Goal: Check status: Check status

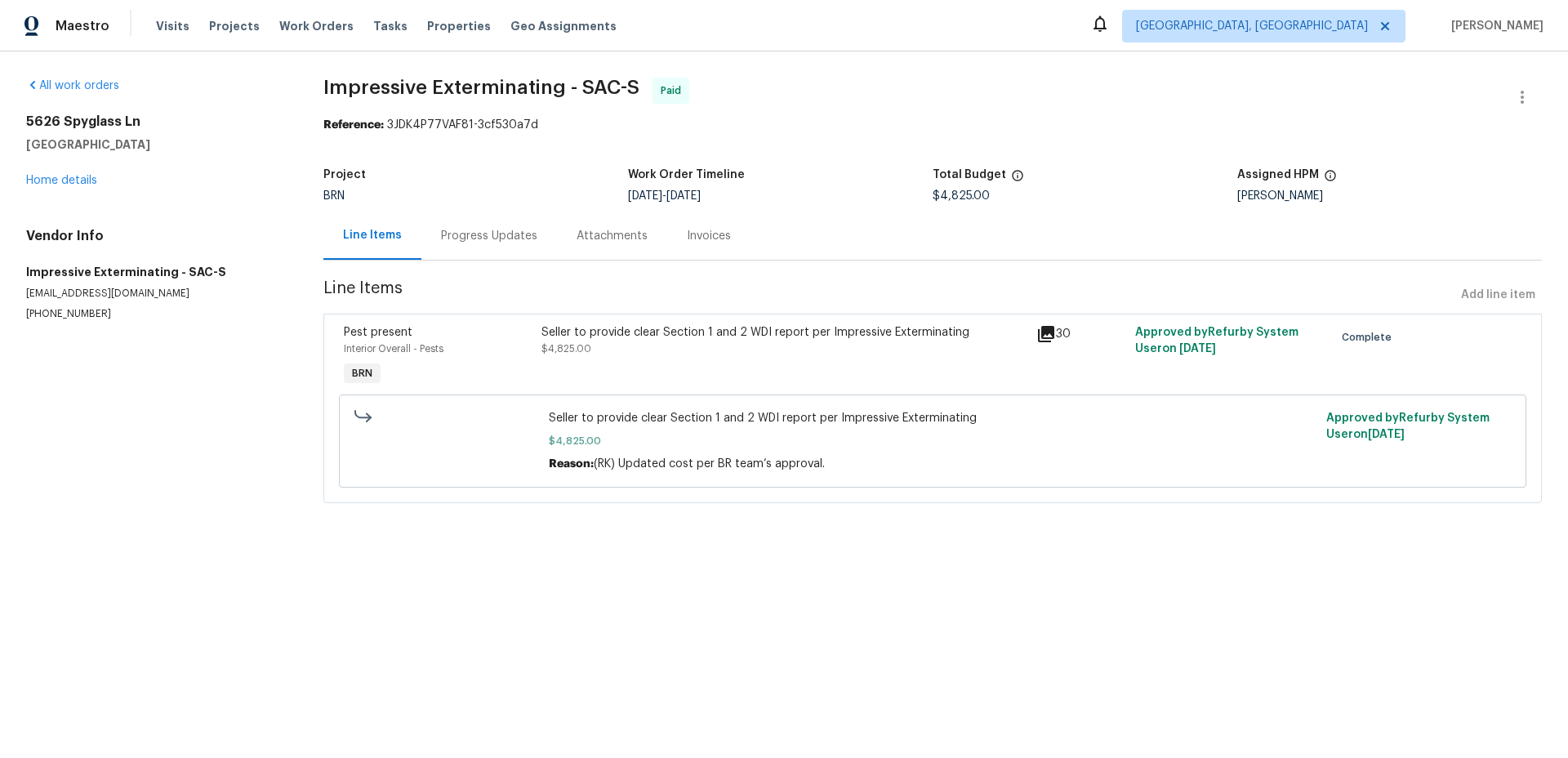
click at [663, 328] on div "Seller to provide clear Section 1 and 2 WDI report per Impressive Exterminating" at bounding box center [783, 332] width 485 height 16
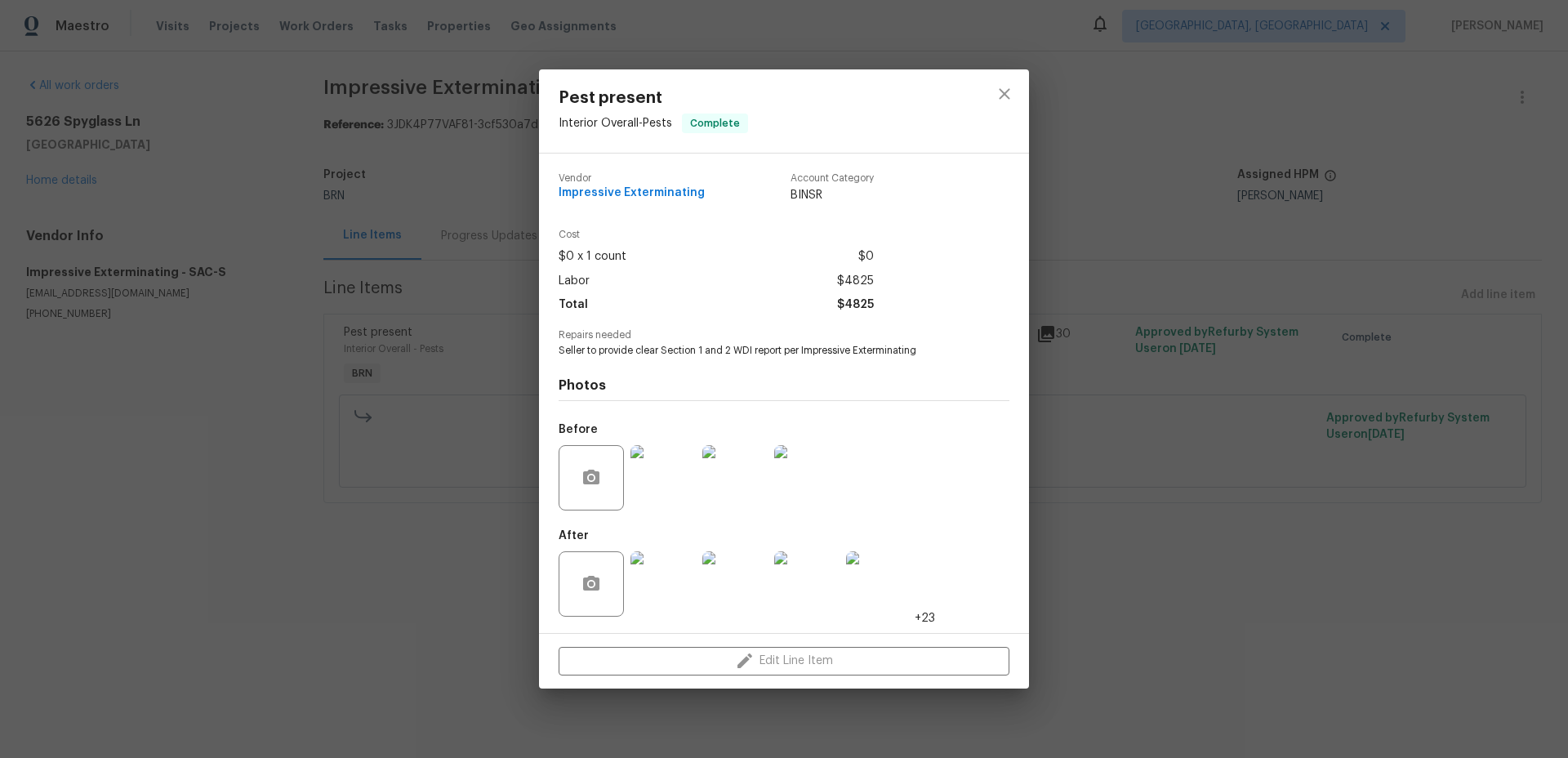
click at [647, 469] on img at bounding box center [663, 477] width 65 height 65
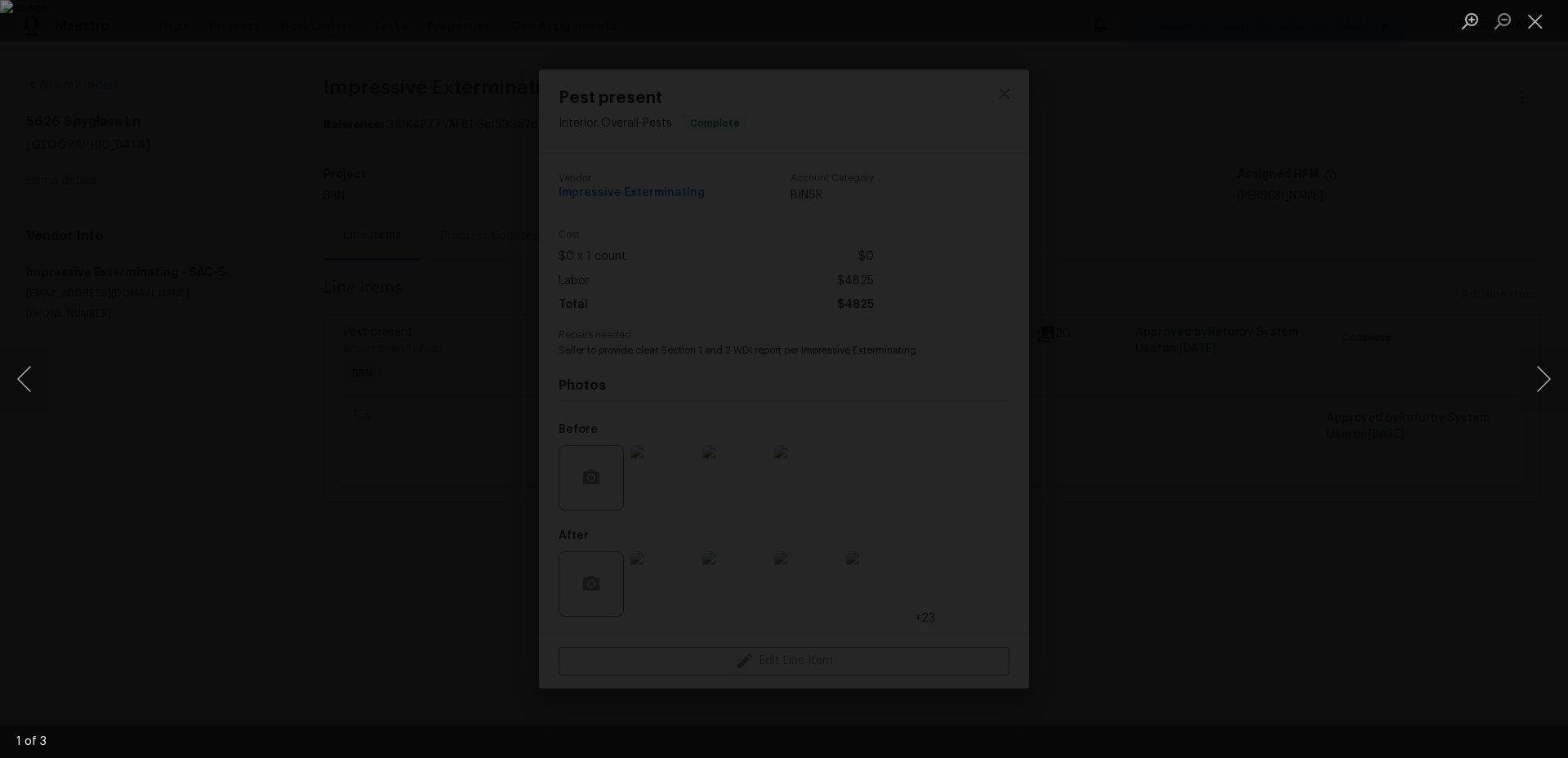
click at [706, 112] on img "Lightbox" at bounding box center [784, 379] width 1568 height 758
click at [360, 254] on div "Lightbox" at bounding box center [784, 379] width 1568 height 758
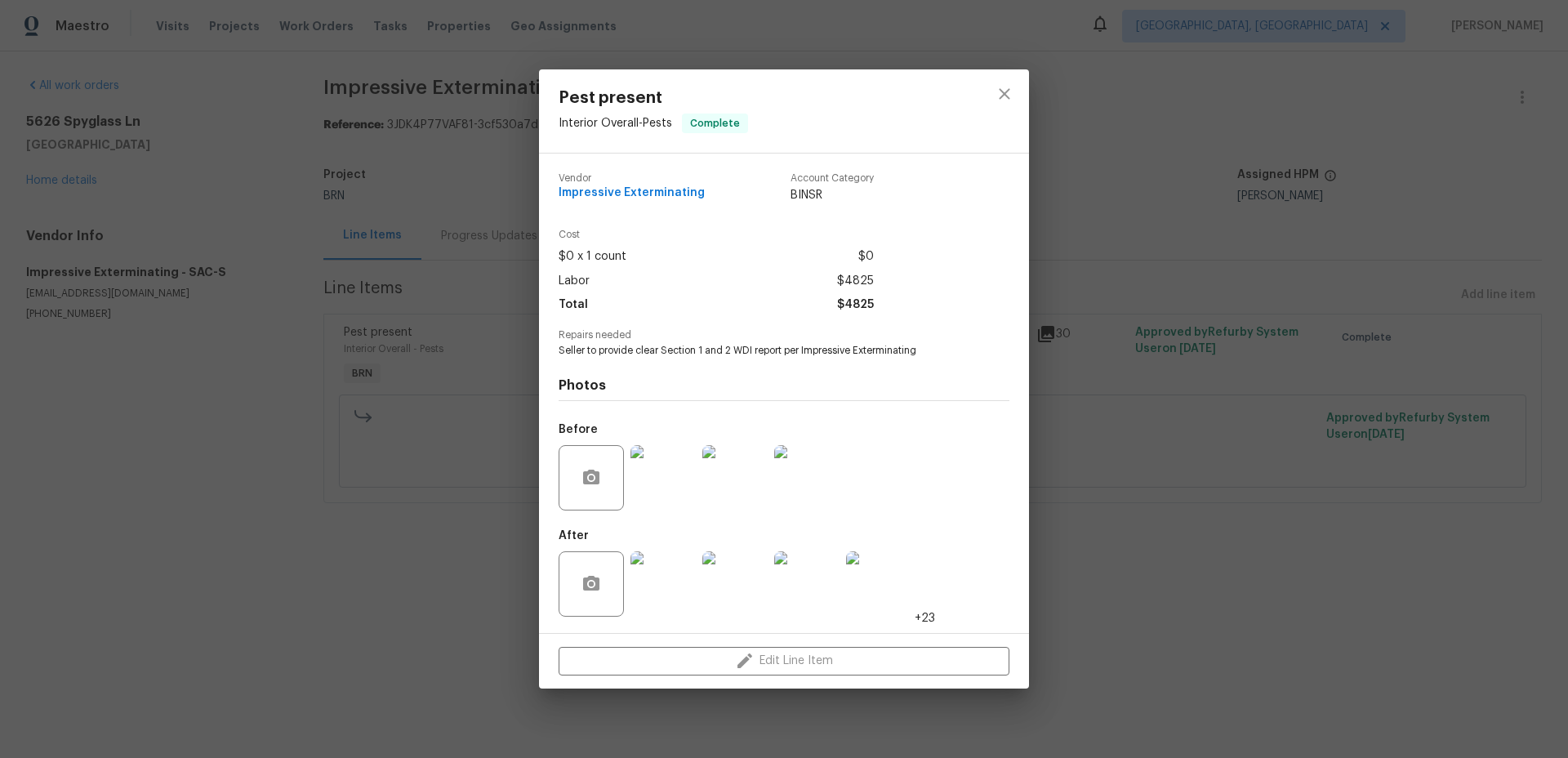
click at [337, 204] on div "Pest present Interior Overall - Pests Complete Vendor Impressive Exterminating …" at bounding box center [784, 379] width 1568 height 758
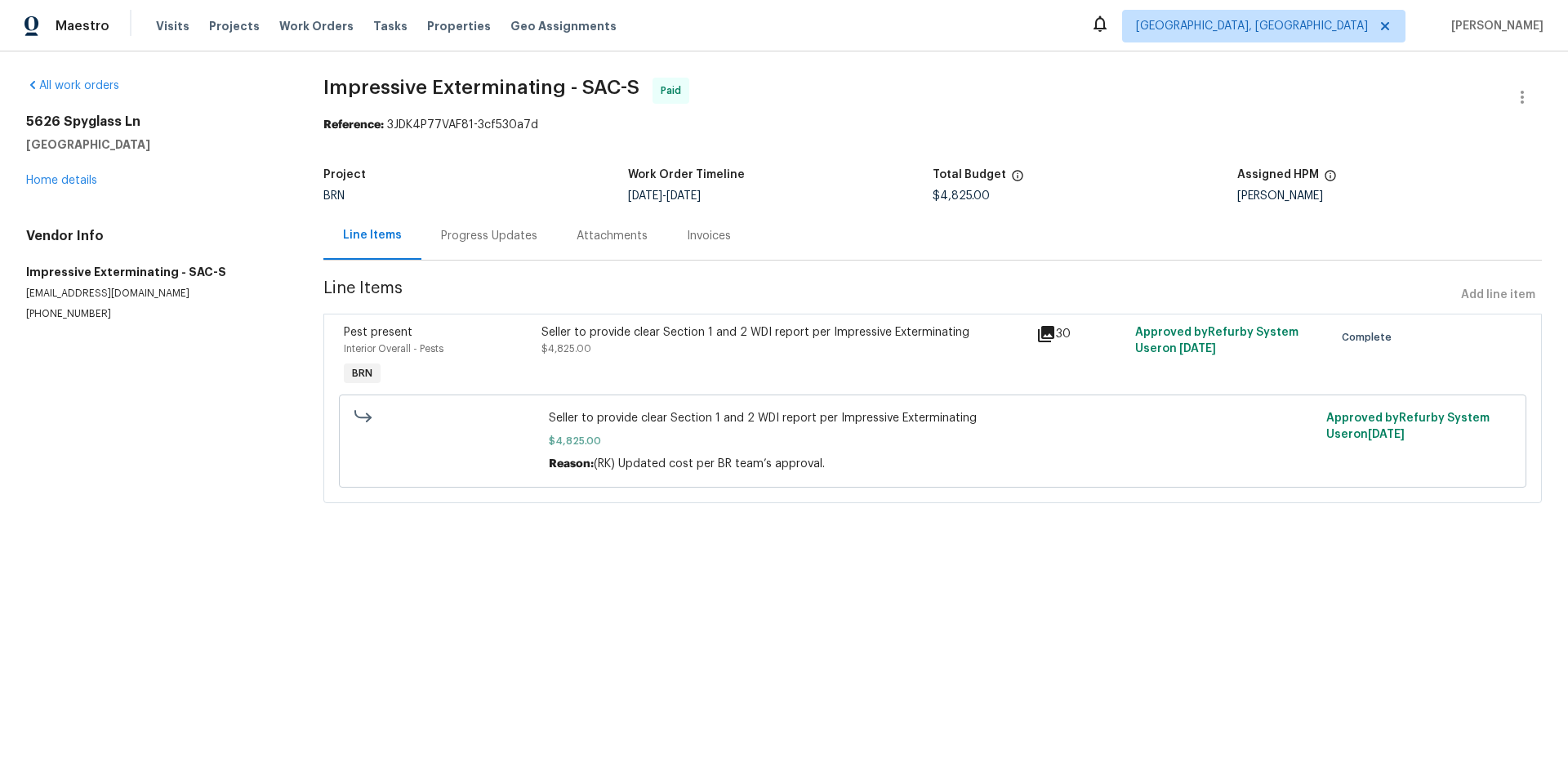
click at [481, 240] on div "Progress Updates" at bounding box center [489, 235] width 96 height 16
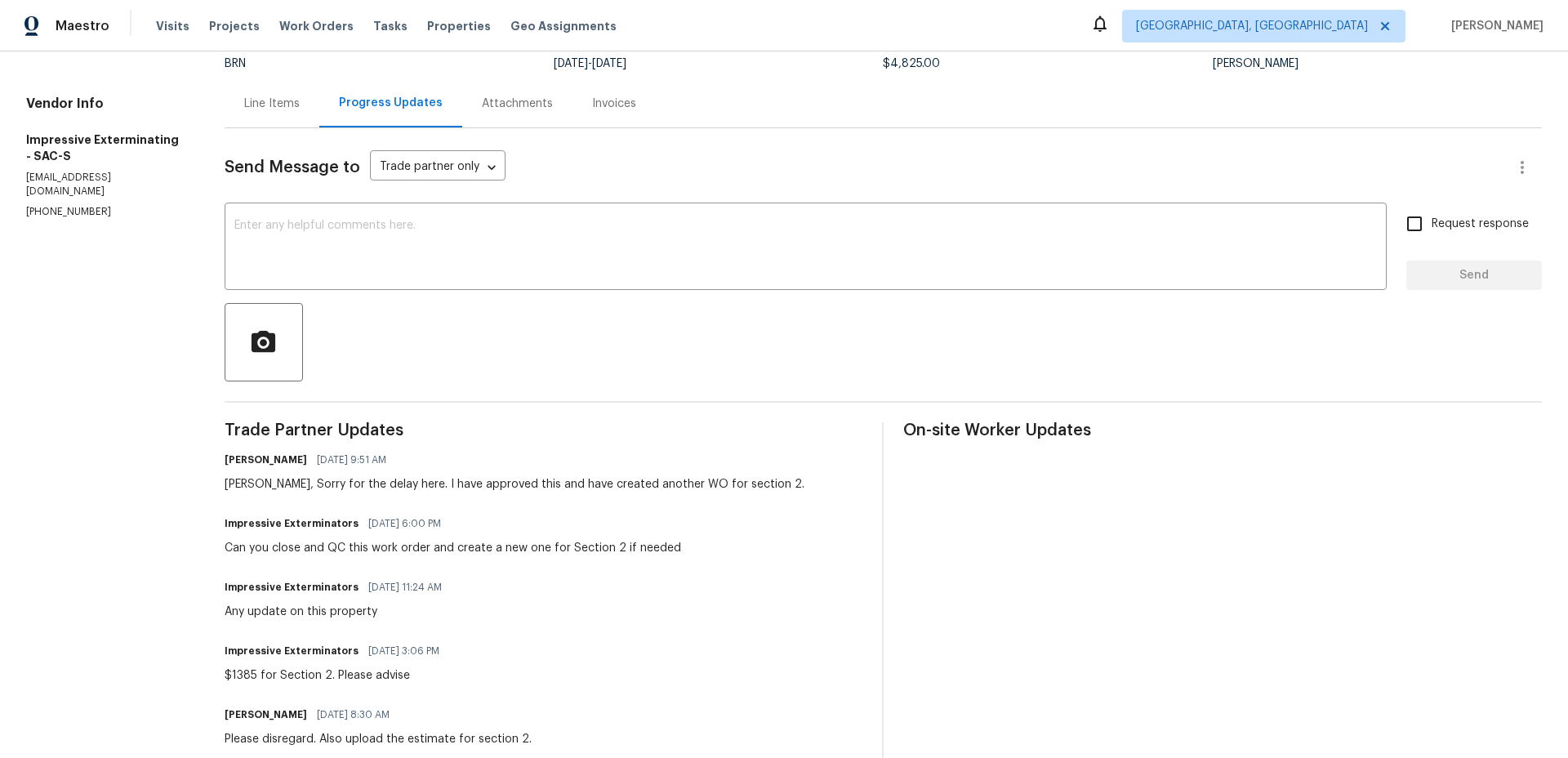
scroll to position [129, 0]
click at [592, 99] on div "Invoices" at bounding box center [614, 106] width 44 height 16
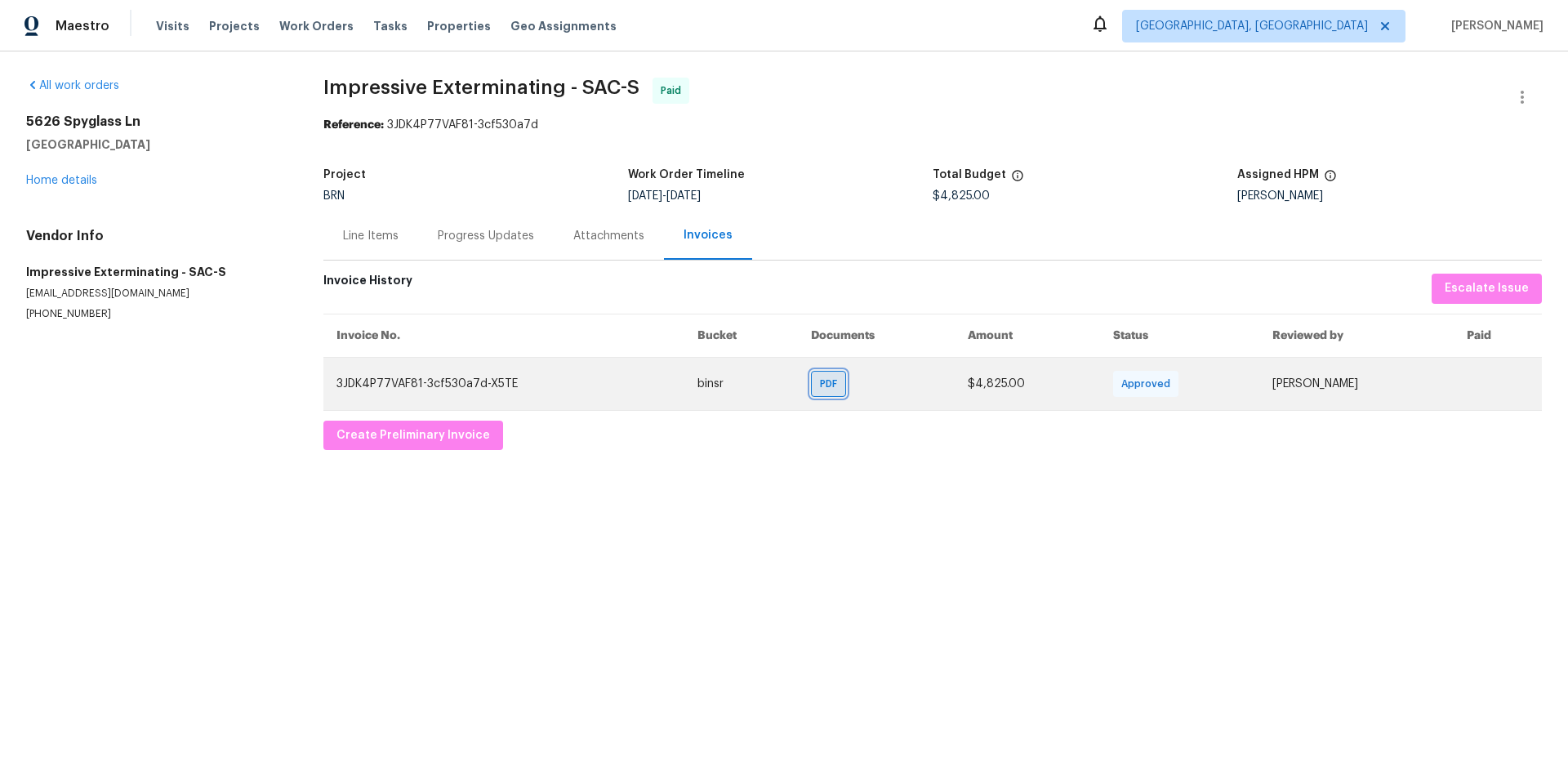
click at [815, 392] on div "PDF" at bounding box center [829, 384] width 35 height 26
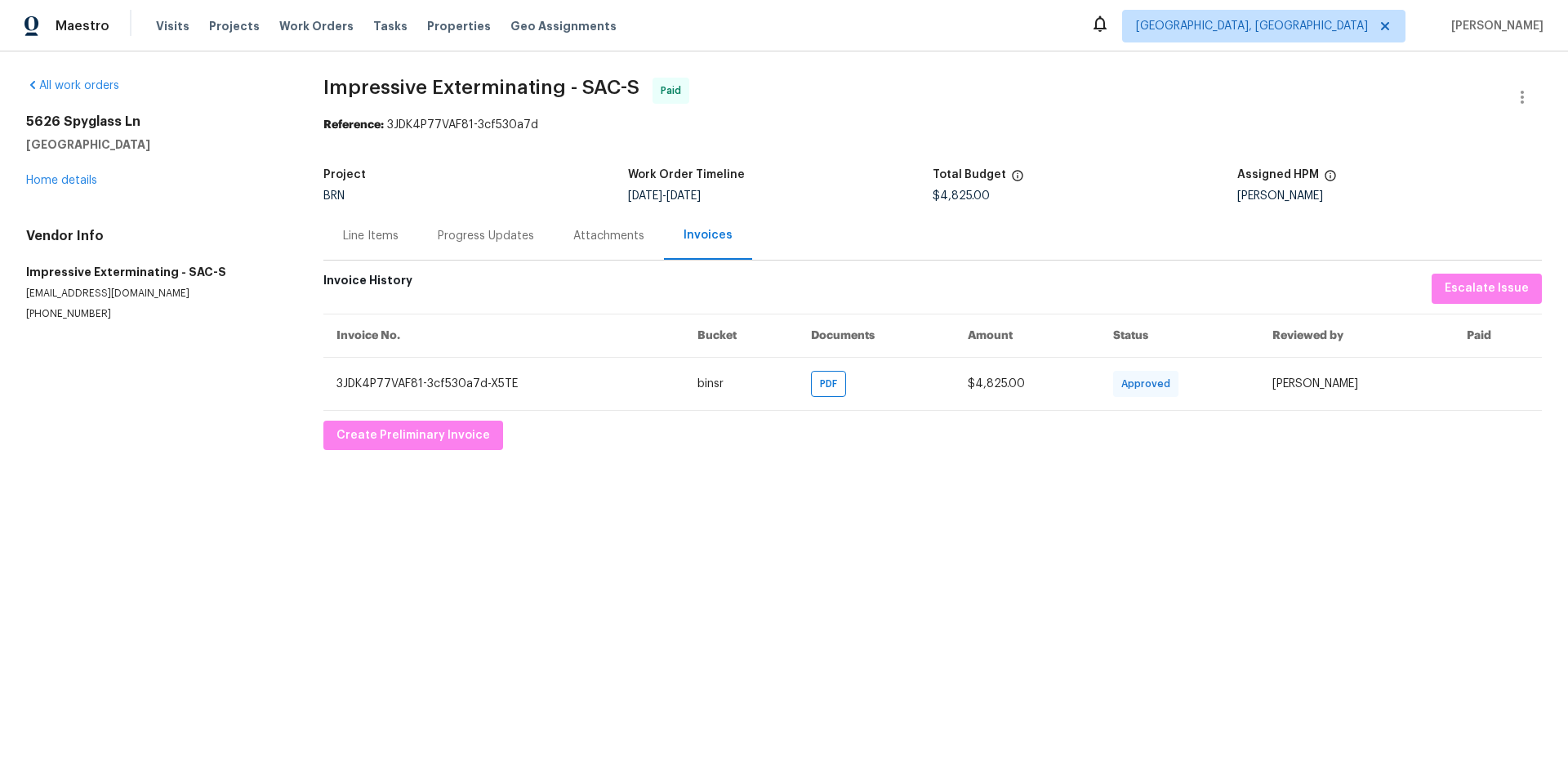
drag, startPoint x: 362, startPoint y: 239, endPoint x: 405, endPoint y: 249, distance: 44.1
click at [362, 239] on div "Line Items" at bounding box center [371, 235] width 56 height 16
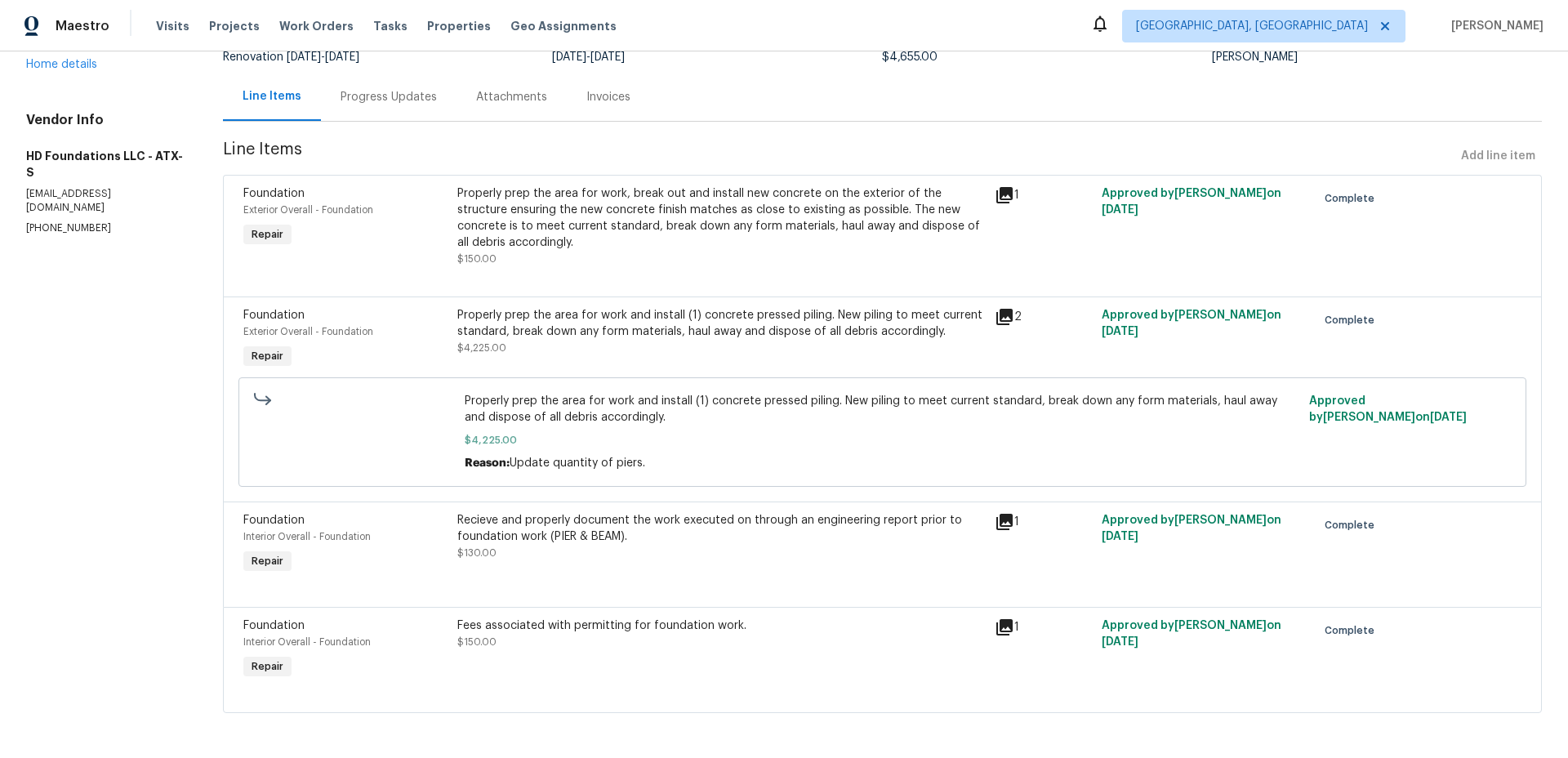
scroll to position [142, 0]
click at [597, 621] on div "Fees associated with permitting for foundation work." at bounding box center [720, 624] width 527 height 16
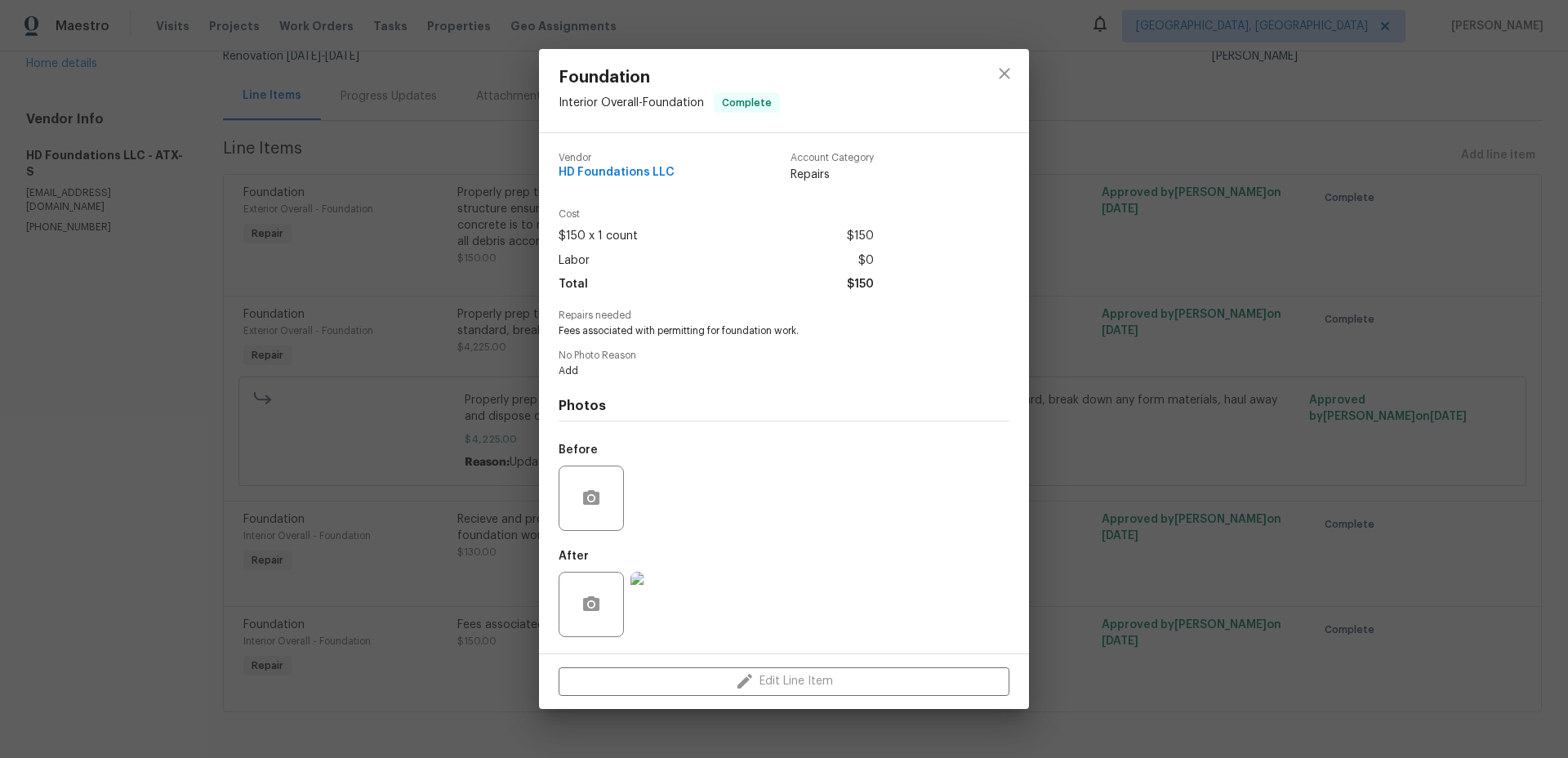
click at [487, 480] on div "Foundation Interior Overall - Foundation Complete Vendor HD Foundations LLC Acc…" at bounding box center [784, 379] width 1568 height 758
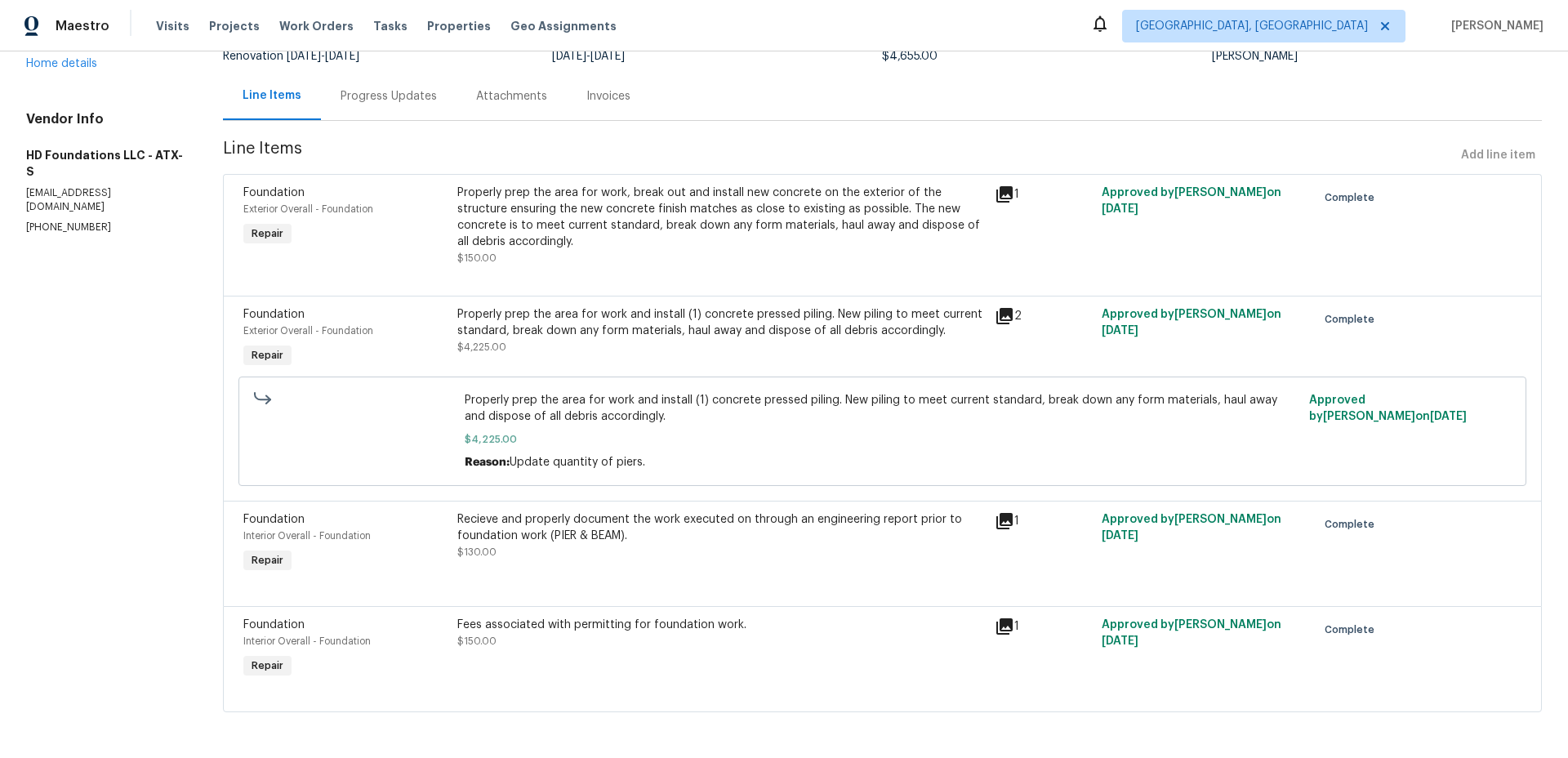
click at [628, 392] on span "Properly prep the area for work and install (1) concrete pressed piling. New pi…" at bounding box center [882, 408] width 835 height 33
drag, startPoint x: 601, startPoint y: 438, endPoint x: 592, endPoint y: 456, distance: 20.1
click at [600, 438] on span "$4,225.00" at bounding box center [882, 438] width 835 height 16
click at [590, 464] on span "Update quantity of piers." at bounding box center [577, 462] width 136 height 12
click at [1006, 311] on icon at bounding box center [1004, 315] width 16 height 16
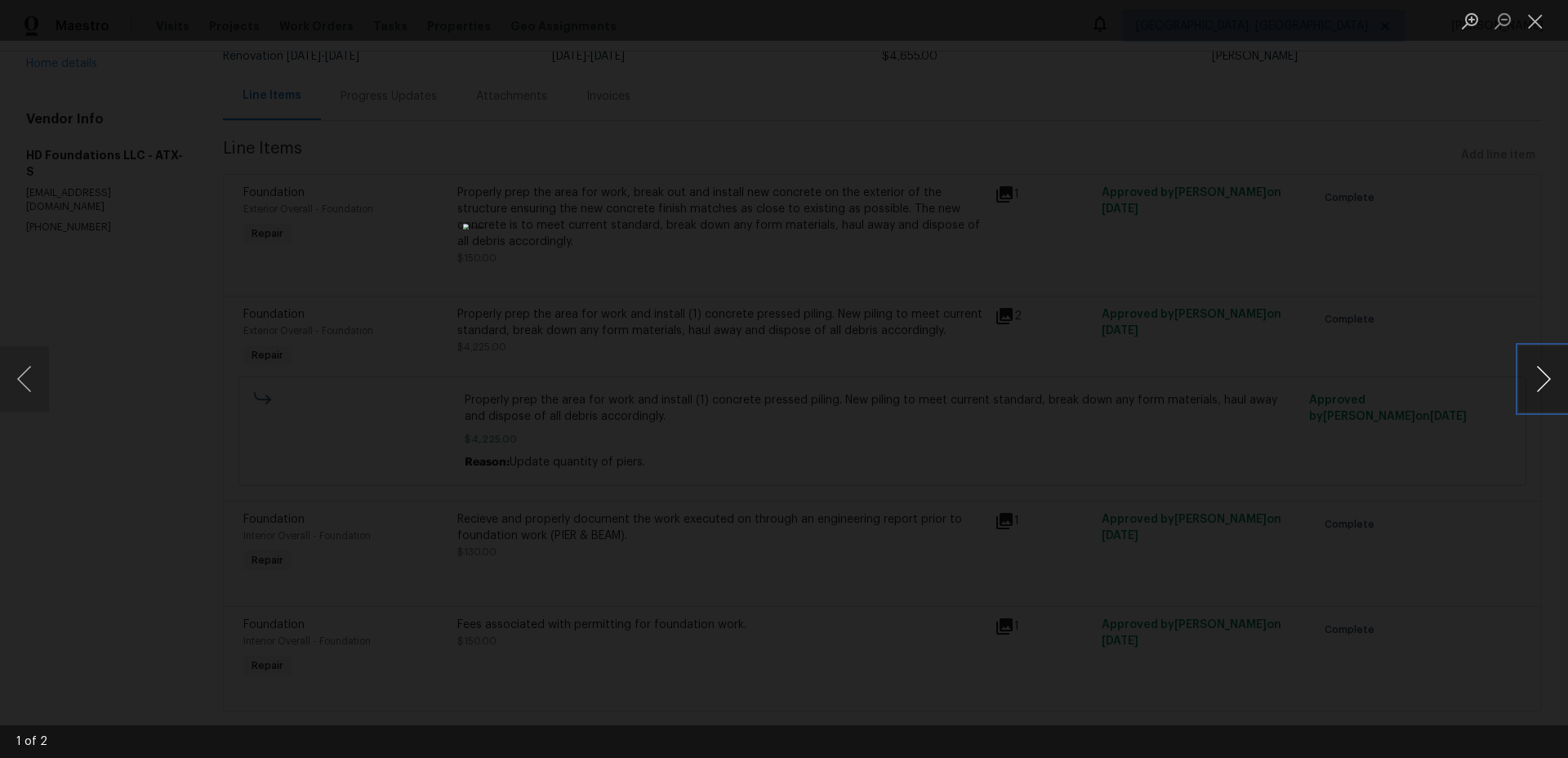
click at [1532, 380] on button "Next image" at bounding box center [1543, 379] width 49 height 65
click at [1402, 396] on div "Lightbox" at bounding box center [784, 379] width 1568 height 758
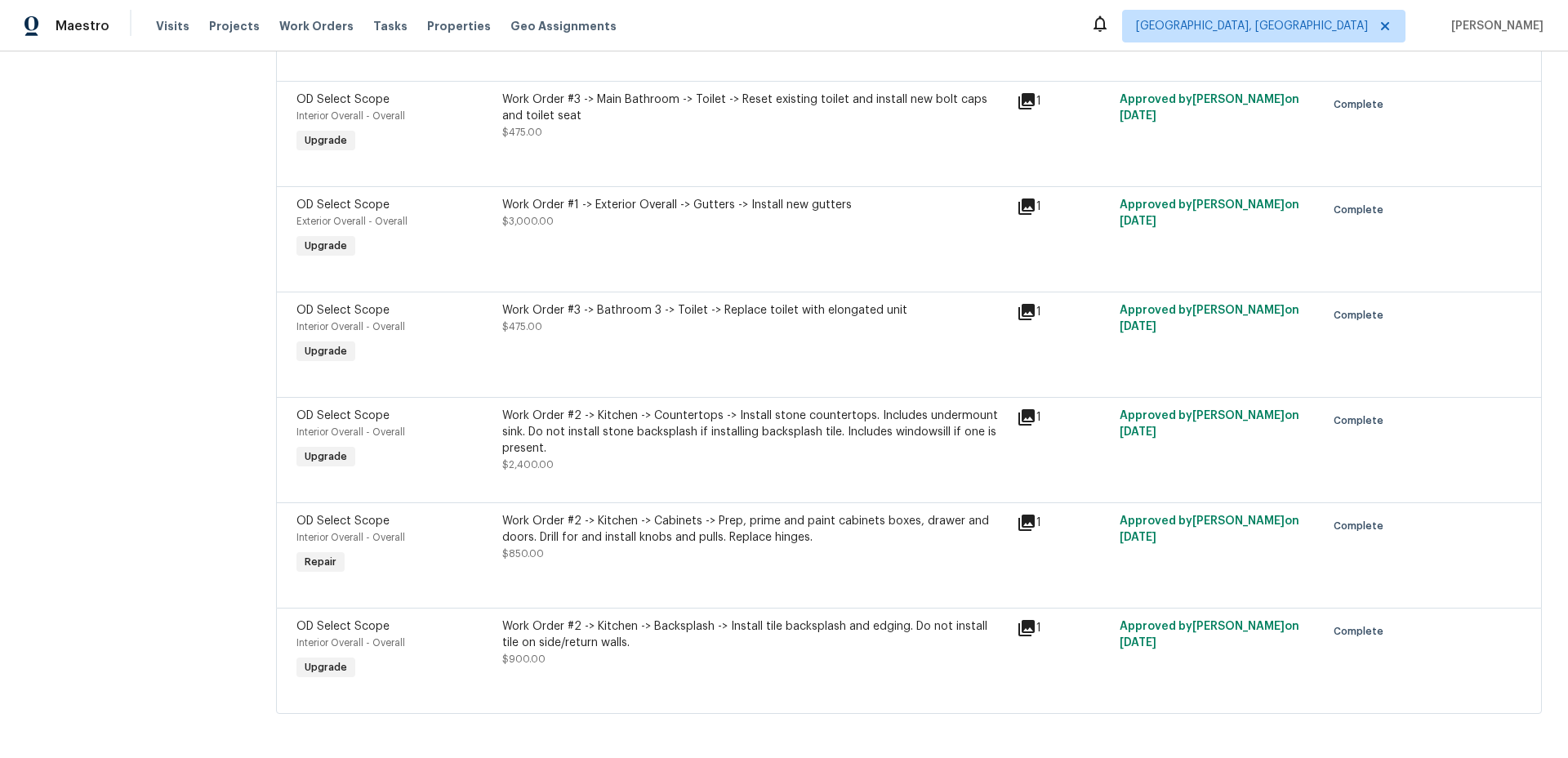
scroll to position [449, 0]
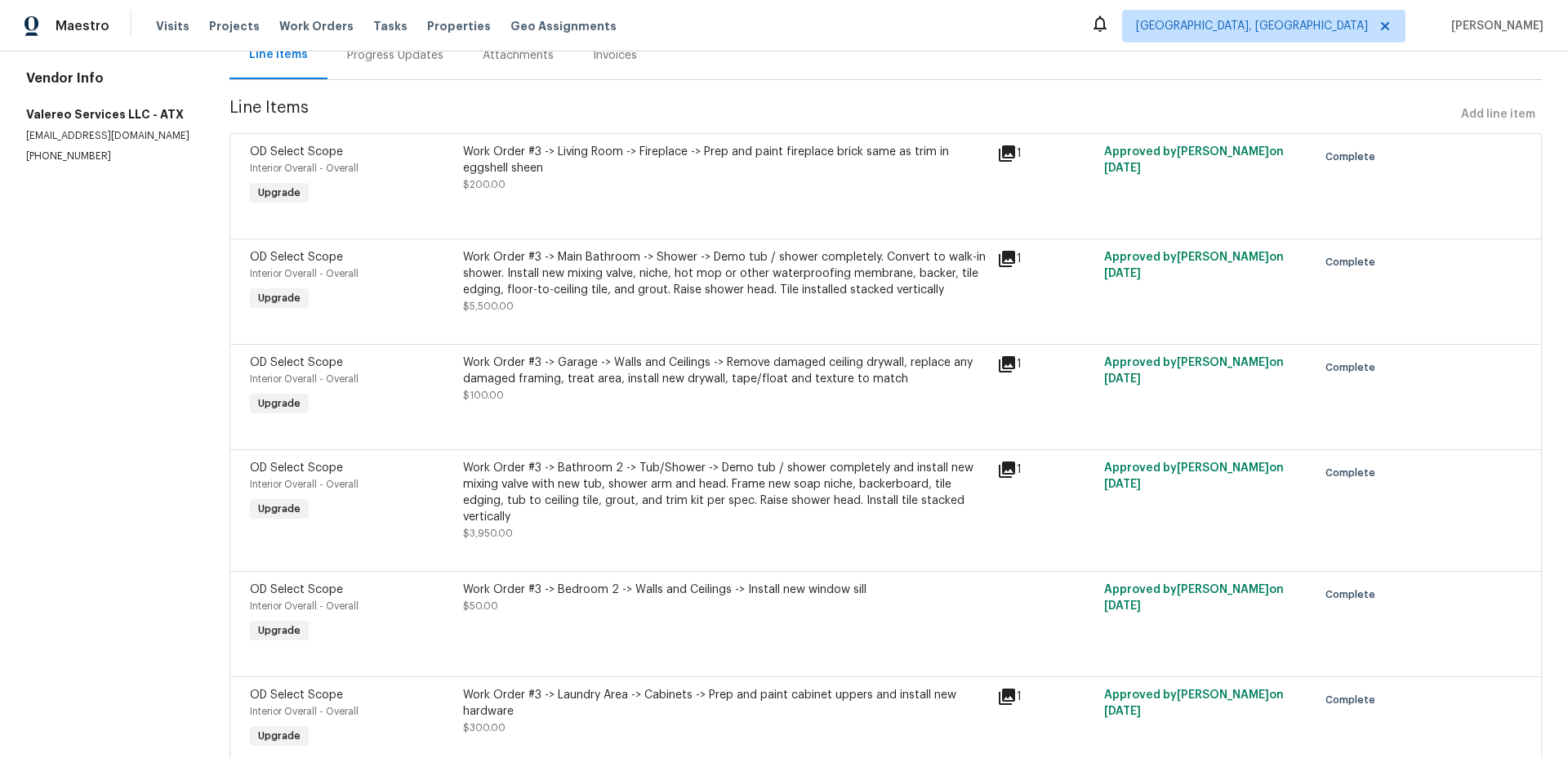
scroll to position [253, 0]
